Goal: Navigation & Orientation: Find specific page/section

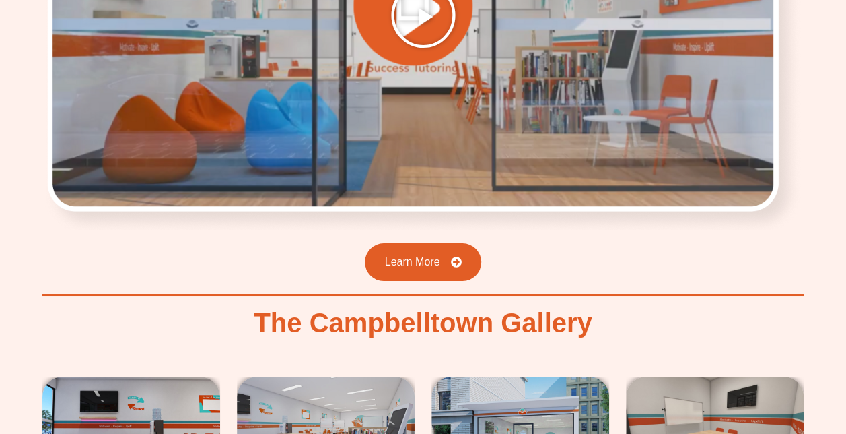
scroll to position [2020, 0]
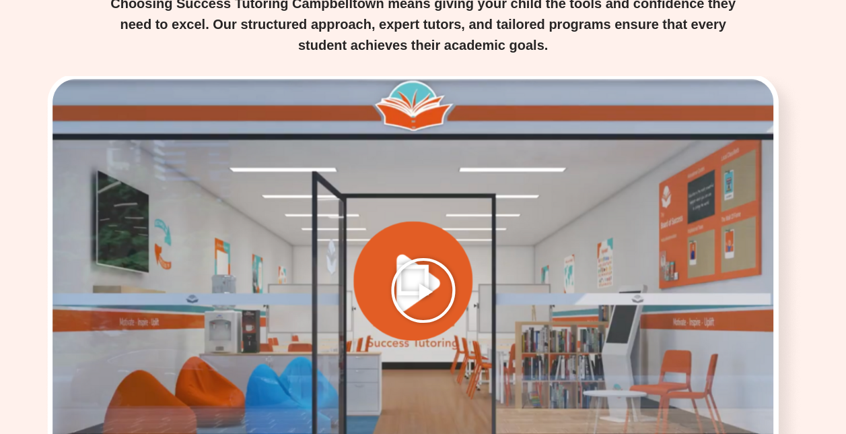
click at [426, 257] on icon "Play Video" at bounding box center [423, 290] width 67 height 67
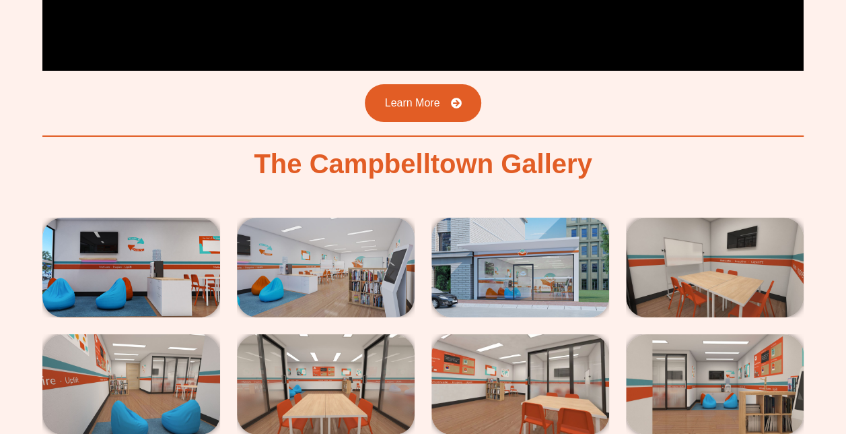
scroll to position [2559, 0]
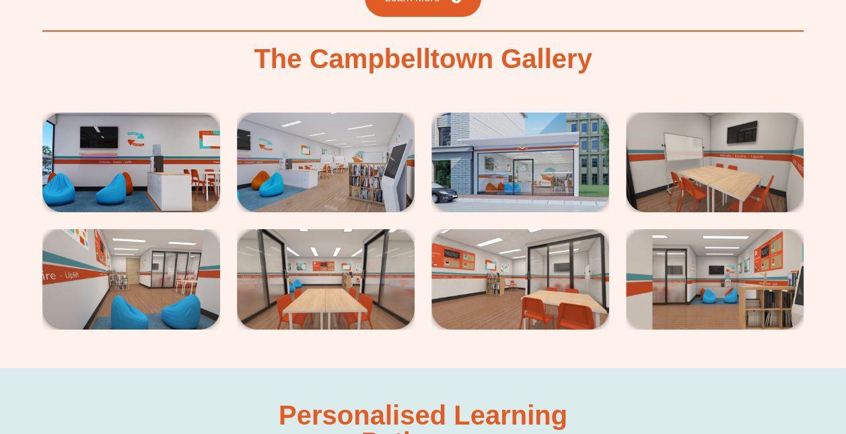
click at [115, 131] on img at bounding box center [131, 162] width 178 height 100
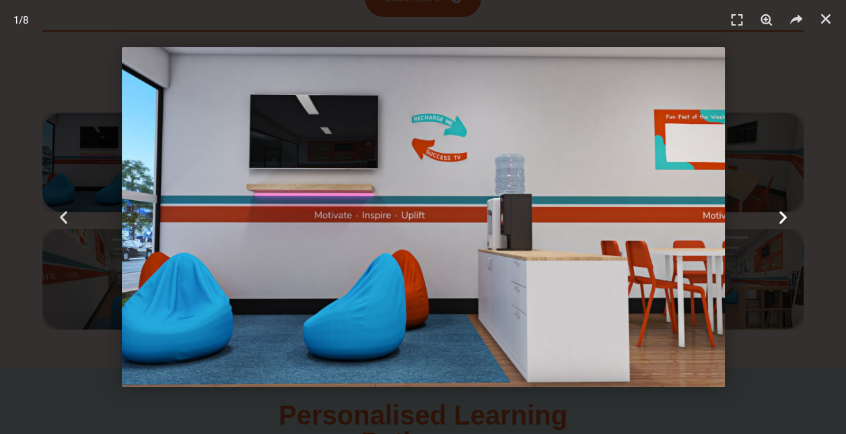
click at [781, 217] on icon "Next slide" at bounding box center [782, 217] width 17 height 17
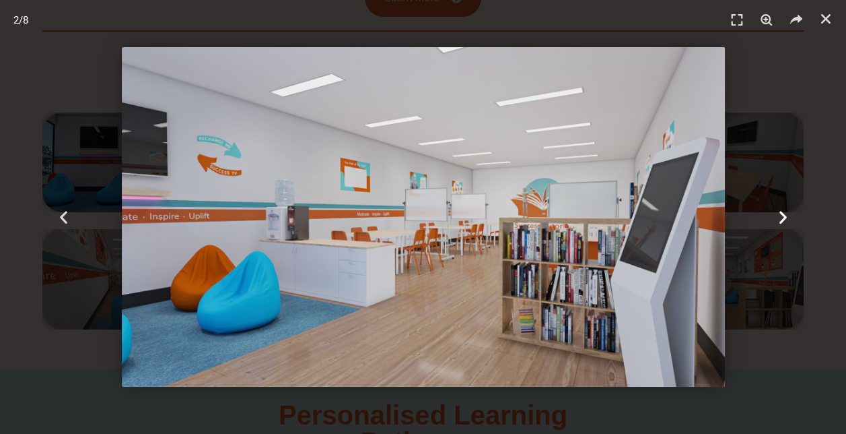
click at [781, 217] on icon "Next slide" at bounding box center [782, 217] width 17 height 17
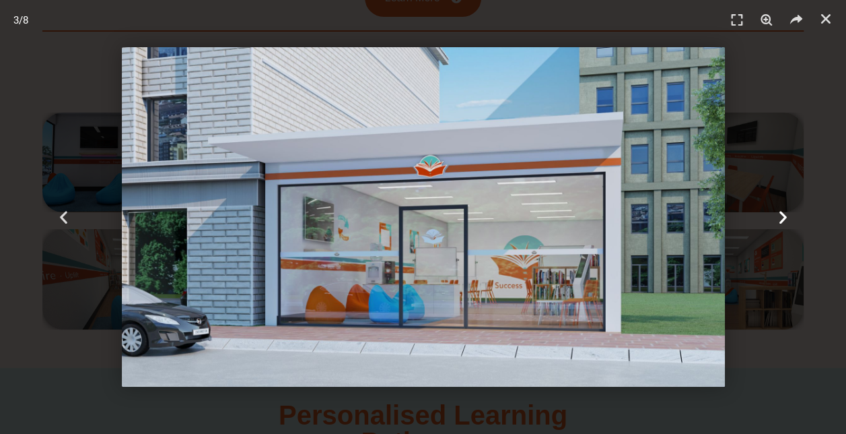
click at [781, 217] on icon "Next slide" at bounding box center [782, 217] width 17 height 17
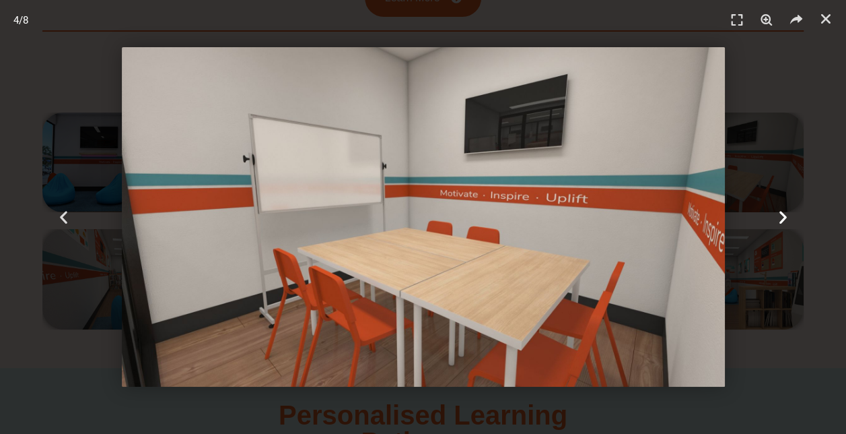
click at [781, 217] on icon "Next slide" at bounding box center [782, 217] width 17 height 17
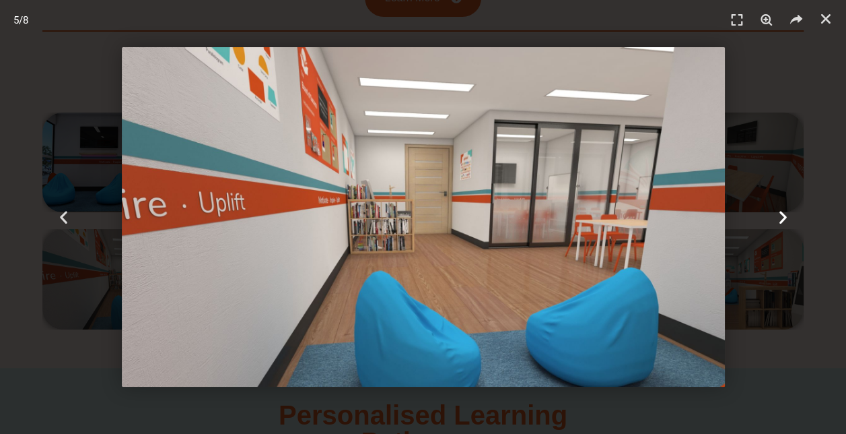
click at [781, 217] on icon "Next slide" at bounding box center [782, 217] width 17 height 17
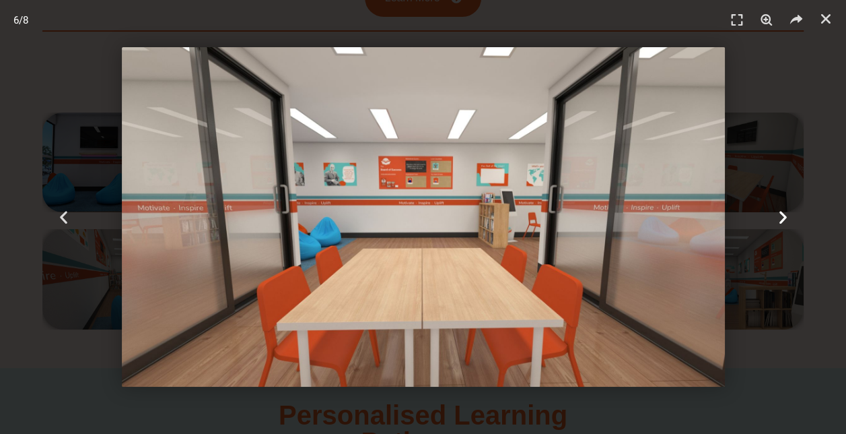
click at [781, 217] on icon "Next slide" at bounding box center [782, 217] width 17 height 17
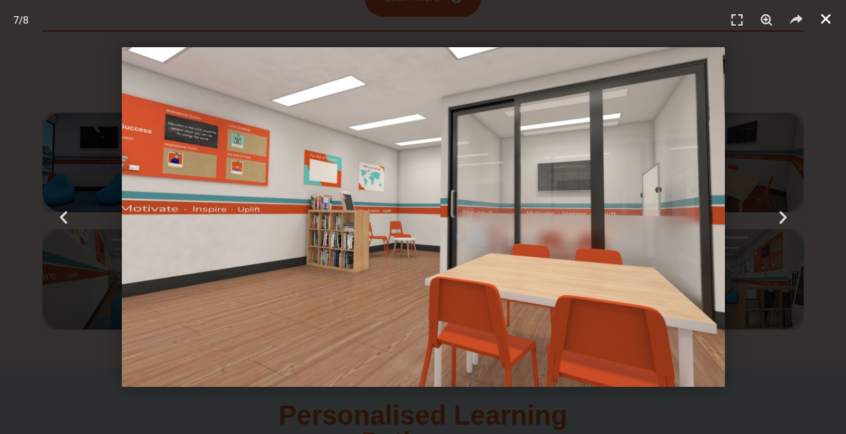
click at [821, 13] on icon "Close (Esc)" at bounding box center [825, 18] width 13 height 13
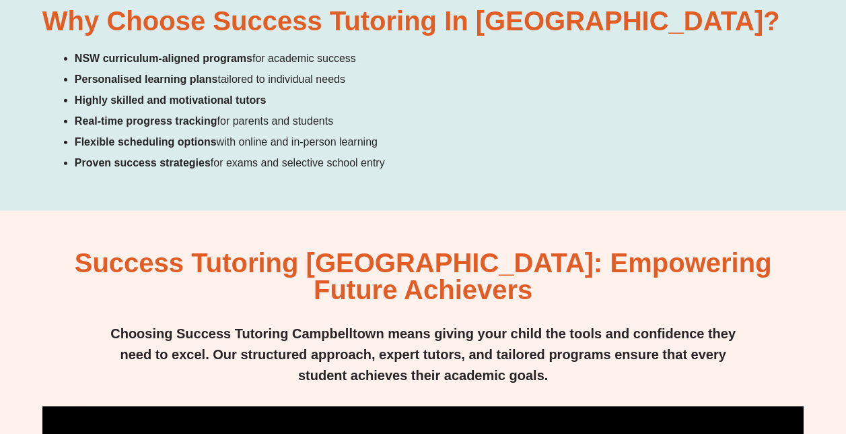
scroll to position [0, 0]
